Goal: Task Accomplishment & Management: Manage account settings

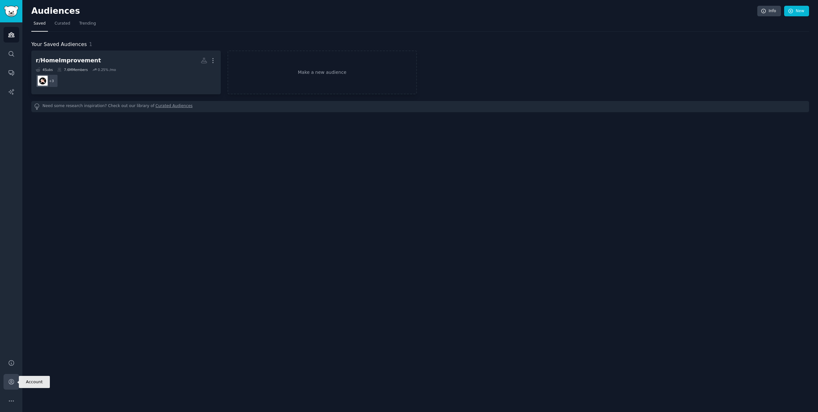
click at [10, 379] on icon "Sidebar" at bounding box center [11, 381] width 5 height 5
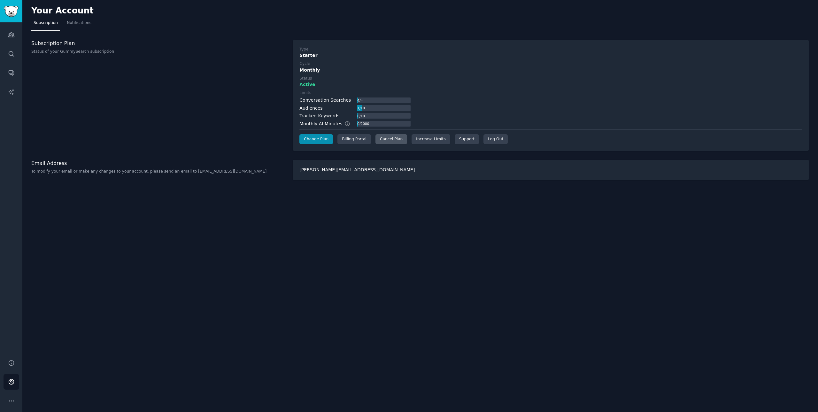
click at [384, 141] on div "Cancel Plan" at bounding box center [391, 139] width 32 height 10
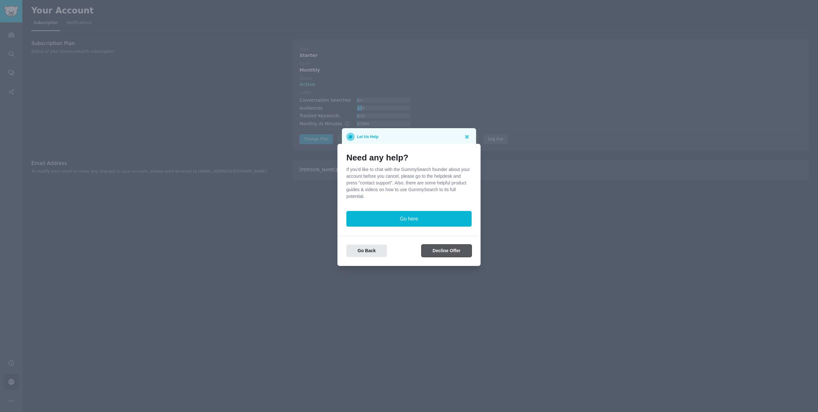
click at [445, 250] on button "Decline Offer" at bounding box center [446, 250] width 50 height 12
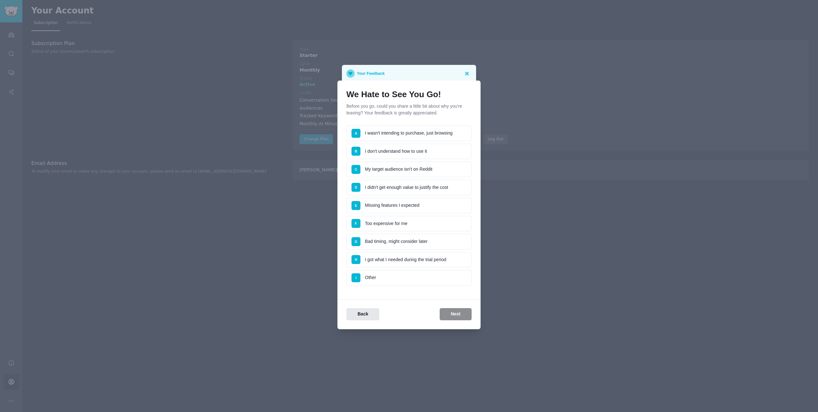
click at [374, 190] on li "D I didn't get enough value to justify the cost" at bounding box center [408, 188] width 125 height 16
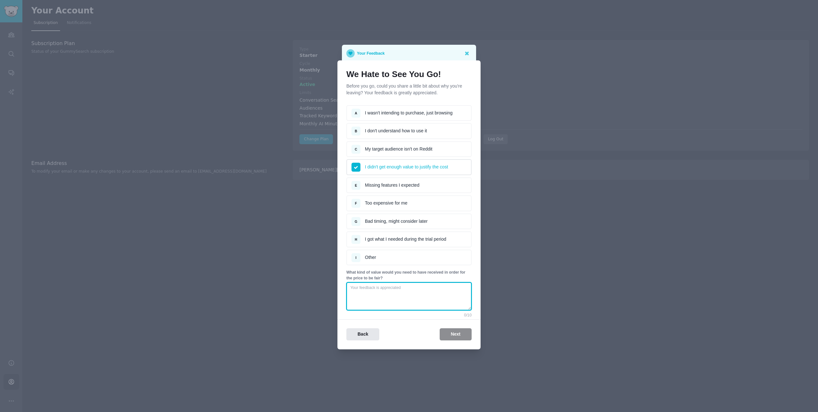
click at [431, 295] on textarea at bounding box center [408, 296] width 125 height 28
click at [447, 338] on div "Back Next" at bounding box center [408, 334] width 143 height 12
click at [385, 293] on textarea "." at bounding box center [408, 296] width 125 height 28
drag, startPoint x: 389, startPoint y: 289, endPoint x: 342, endPoint y: 288, distance: 47.3
click at [342, 288] on div "We Hate to See You Go! Before you go, could you share a little bit about why yo…" at bounding box center [408, 204] width 143 height 289
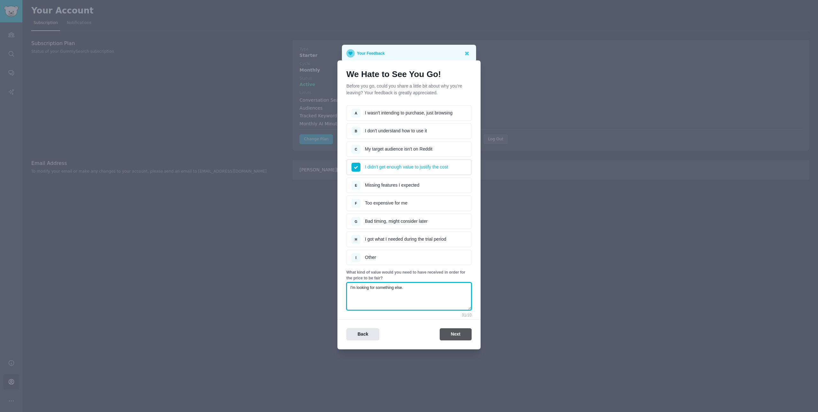
type textarea "I'm looking for something else."
click at [449, 334] on button "Next" at bounding box center [456, 334] width 32 height 12
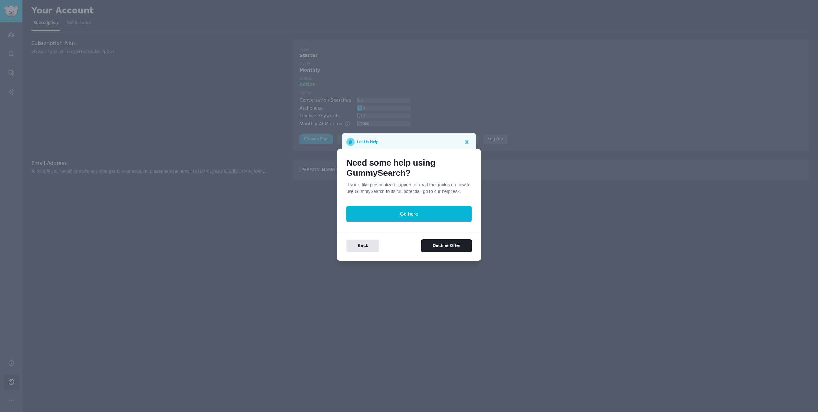
click at [457, 244] on button "Decline Offer" at bounding box center [446, 246] width 50 height 12
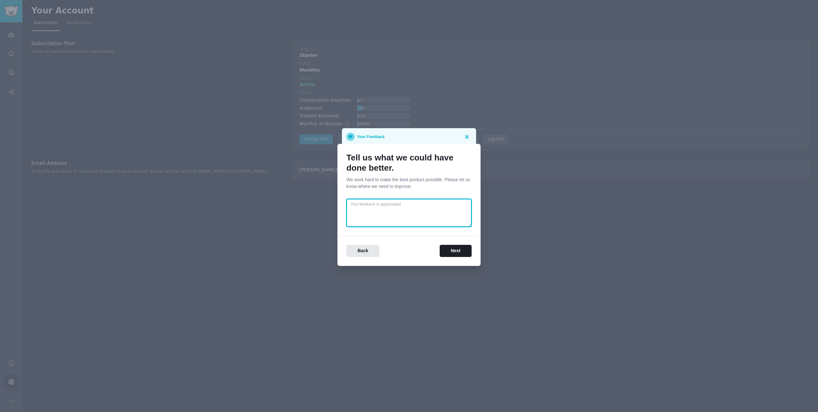
click at [428, 218] on textarea at bounding box center [408, 213] width 125 height 28
click at [463, 245] on button "Next" at bounding box center [456, 251] width 32 height 12
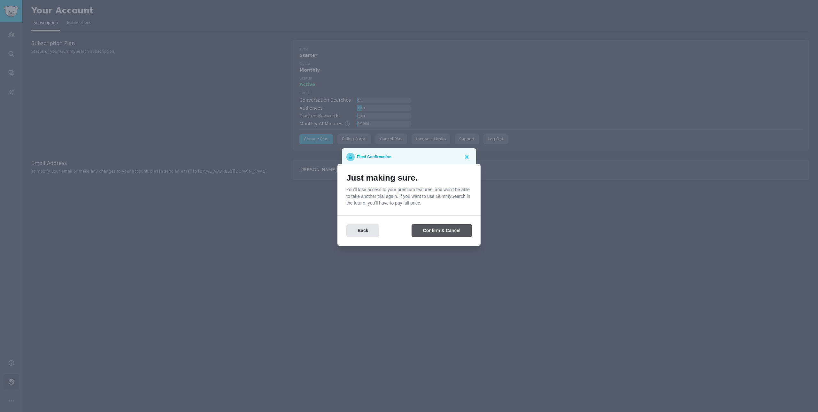
click at [430, 230] on button "Confirm & Cancel" at bounding box center [442, 230] width 60 height 12
